Goal: Use online tool/utility: Utilize a website feature to perform a specific function

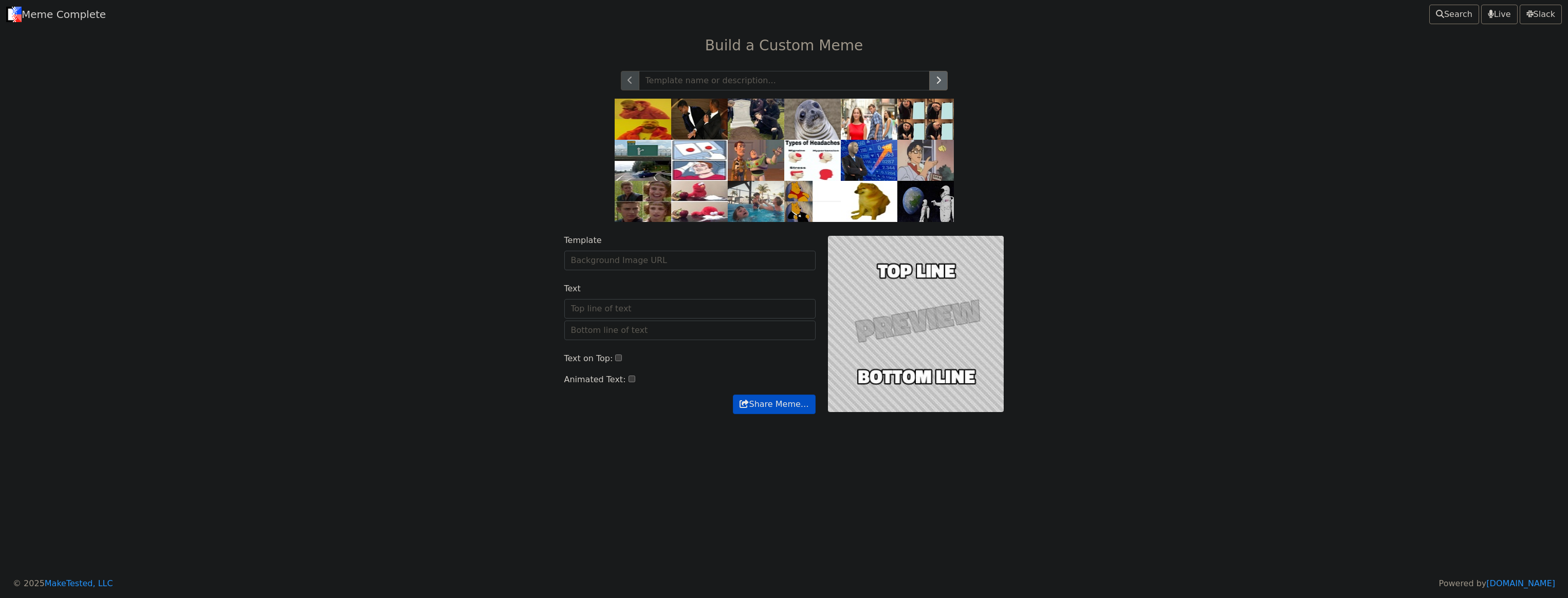
click at [650, 114] on img at bounding box center [643, 119] width 57 height 41
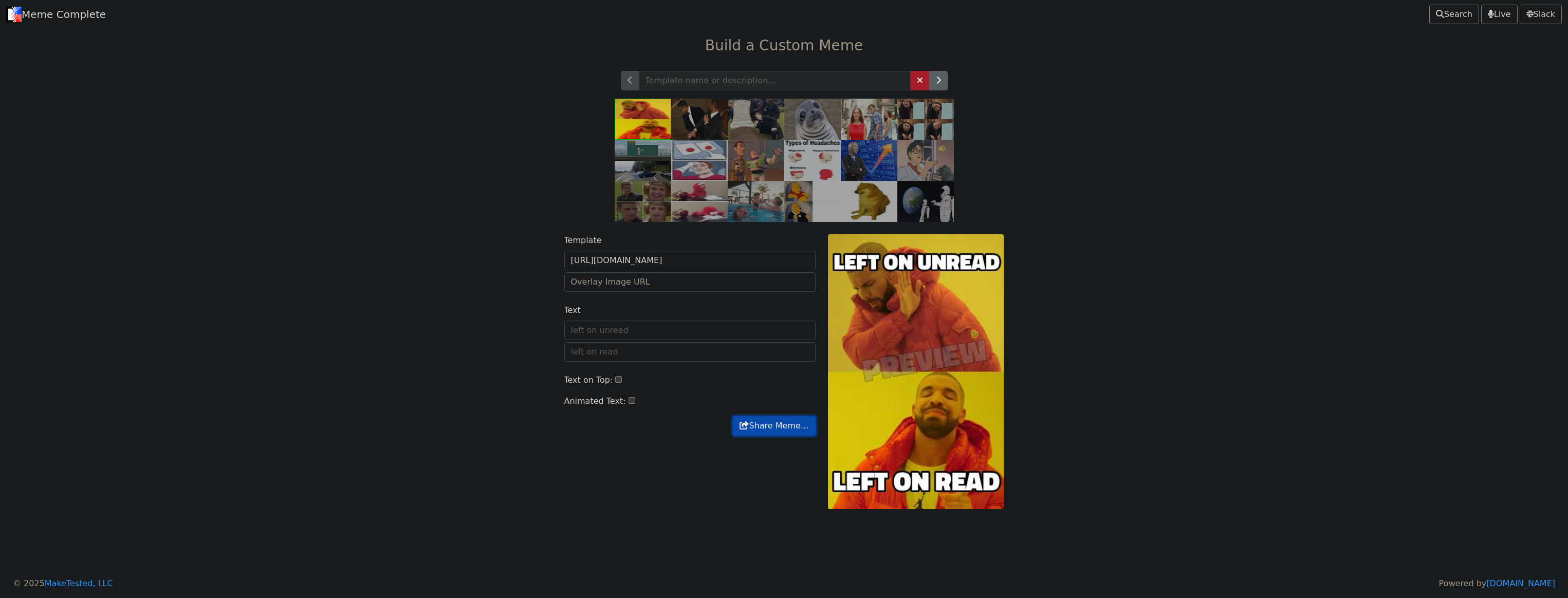
drag, startPoint x: 752, startPoint y: 432, endPoint x: 652, endPoint y: 438, distance: 100.2
click at [653, 439] on div "Template https://api.memegen.link/images/drake.jpg default beat https://memecom…" at bounding box center [690, 372] width 263 height 275
click at [646, 334] on input "Text" at bounding box center [690, 330] width 251 height 20
click at [619, 456] on div "Template https://api.memegen.link/images/drake.jpg default beat https://memecom…" at bounding box center [690, 372] width 263 height 275
click at [939, 84] on icon "button" at bounding box center [938, 80] width 5 height 8
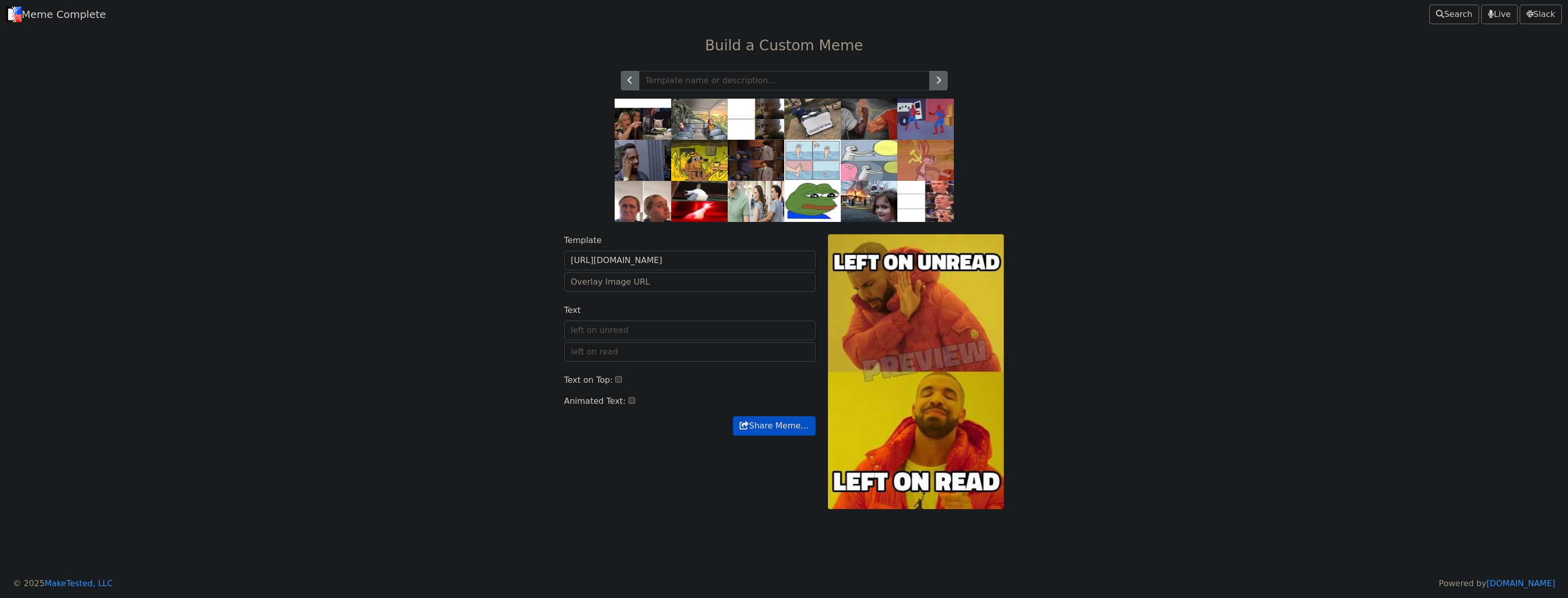
click at [760, 210] on img at bounding box center [755, 201] width 57 height 41
click at [755, 203] on img at bounding box center [755, 201] width 57 height 41
